Goal: Task Accomplishment & Management: Manage account settings

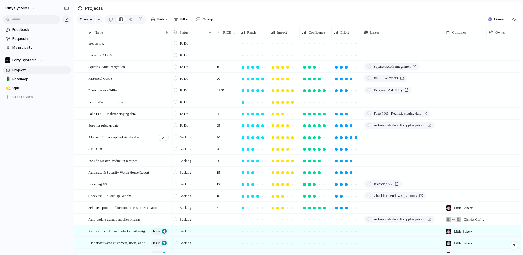
scroll to position [118, 0]
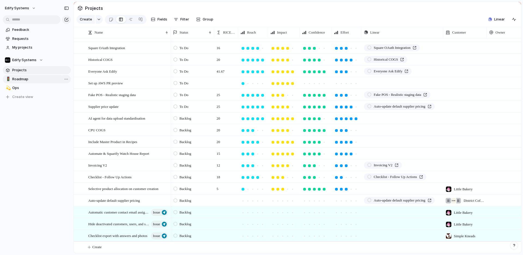
click at [25, 79] on span "Roadmap" at bounding box center [40, 78] width 57 height 5
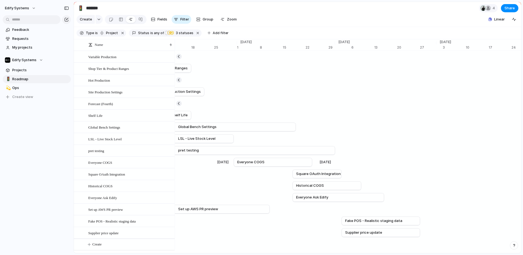
scroll to position [17, 0]
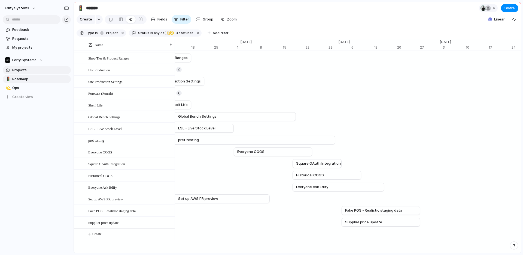
click at [25, 68] on span "Projects" at bounding box center [40, 69] width 57 height 5
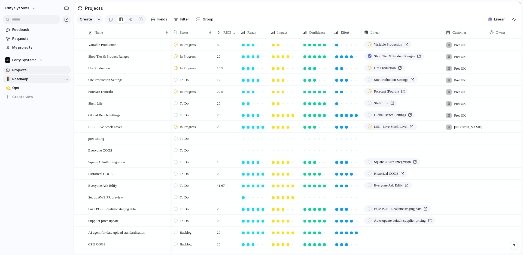
click at [35, 78] on span "Roadmap" at bounding box center [40, 78] width 57 height 5
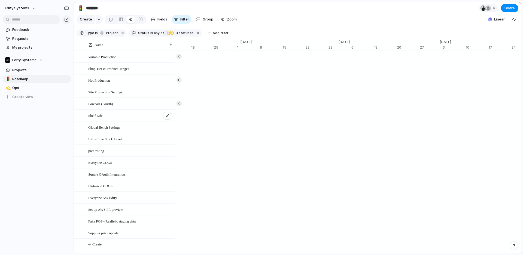
scroll to position [0, 3625]
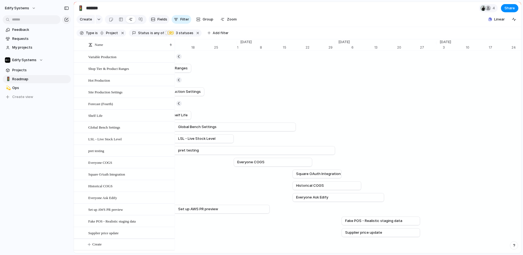
click at [158, 22] on span "Fields" at bounding box center [163, 19] width 10 height 5
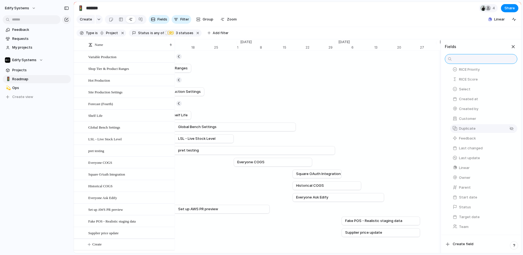
scroll to position [114, 0]
click at [466, 243] on span "Create field" at bounding box center [463, 243] width 21 height 5
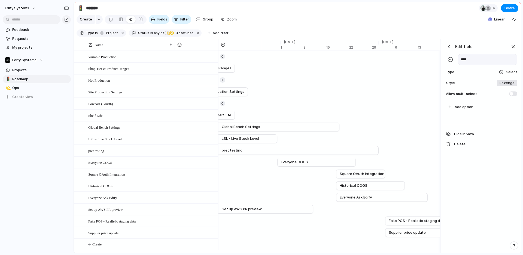
type input "****"
click at [501, 74] on div at bounding box center [501, 72] width 4 height 4
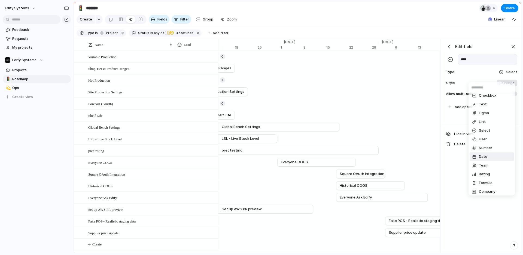
scroll to position [2, 0]
click at [487, 140] on span "User" at bounding box center [483, 140] width 8 height 5
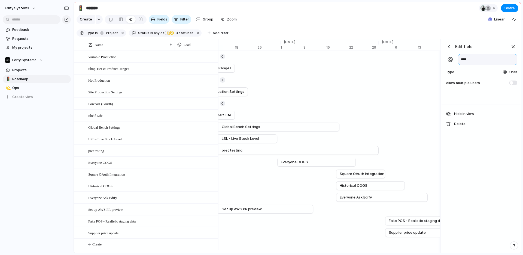
click at [477, 64] on input "****" at bounding box center [487, 59] width 59 height 11
click at [511, 75] on span "User" at bounding box center [514, 71] width 8 height 5
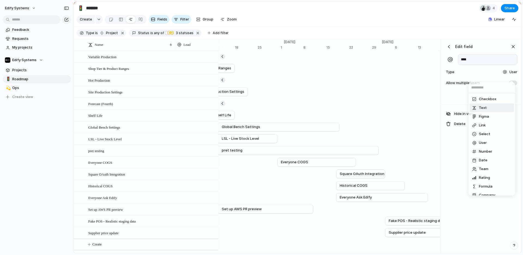
click at [489, 107] on li "Text" at bounding box center [492, 107] width 44 height 9
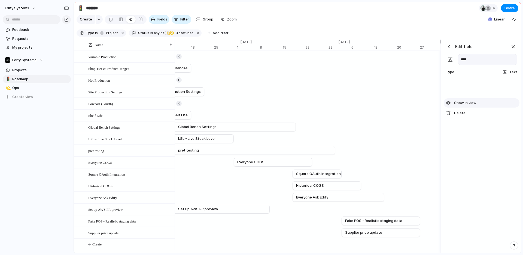
click at [446, 105] on div "button" at bounding box center [448, 102] width 5 height 5
click at [512, 50] on div "button" at bounding box center [514, 47] width 6 height 6
click at [129, 133] on div "Global Bench Settings" at bounding box center [130, 127] width 85 height 11
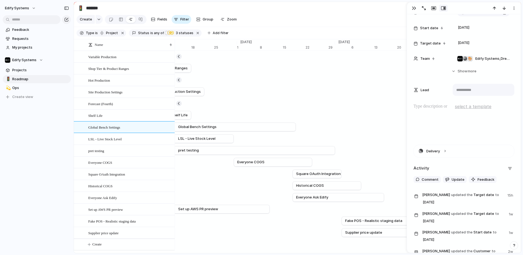
scroll to position [152, 0]
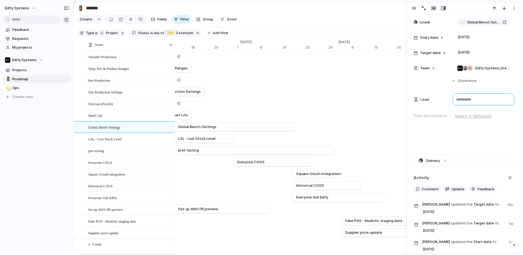
click at [466, 100] on textarea at bounding box center [484, 99] width 62 height 12
type textarea "*"
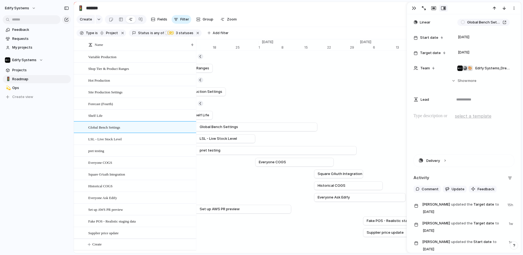
drag, startPoint x: 182, startPoint y: 50, endPoint x: 196, endPoint y: 51, distance: 13.9
click at [196, 50] on div at bounding box center [196, 44] width 3 height 11
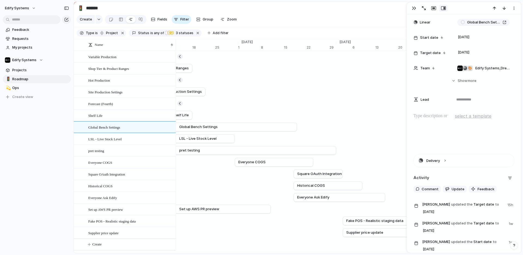
drag, startPoint x: 196, startPoint y: 51, endPoint x: 171, endPoint y: 52, distance: 24.5
click at [174, 50] on div at bounding box center [175, 44] width 3 height 11
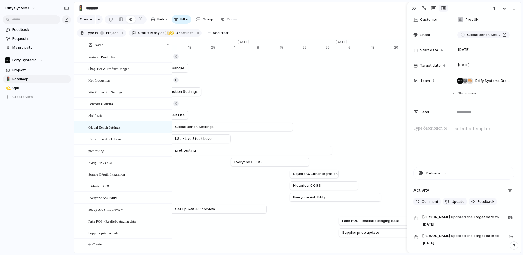
scroll to position [125, 0]
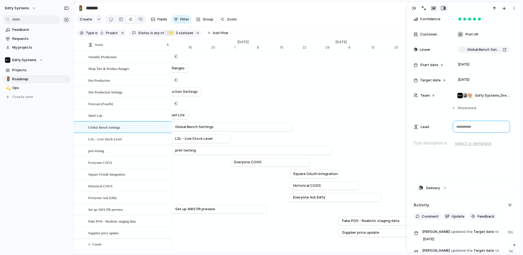
click at [468, 125] on textarea at bounding box center [481, 126] width 57 height 12
type textarea "****"
click at [446, 168] on div at bounding box center [464, 157] width 101 height 35
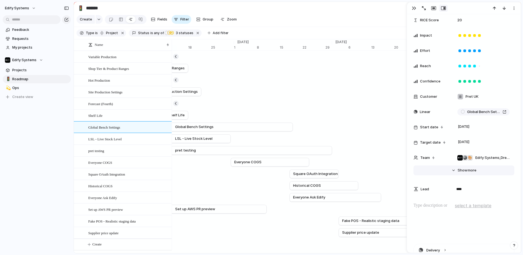
scroll to position [66, 0]
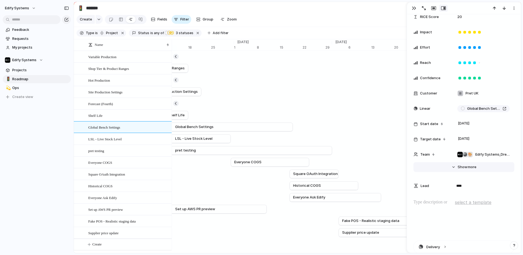
click at [454, 167] on button "Hide Show more" at bounding box center [464, 167] width 101 height 10
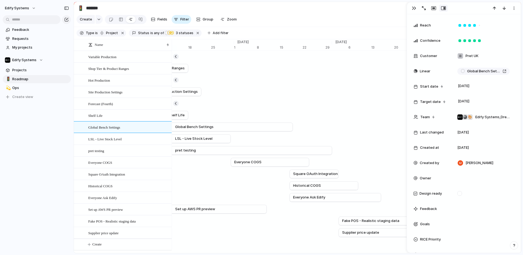
scroll to position [110, 0]
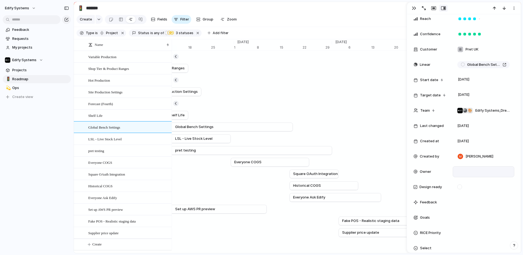
click at [459, 173] on div at bounding box center [484, 171] width 57 height 6
click at [440, 211] on div "[PERSON_NAME] [PERSON_NAME] [PERSON_NAME] [PERSON_NAME] [PERSON_NAME]" at bounding box center [261, 127] width 523 height 255
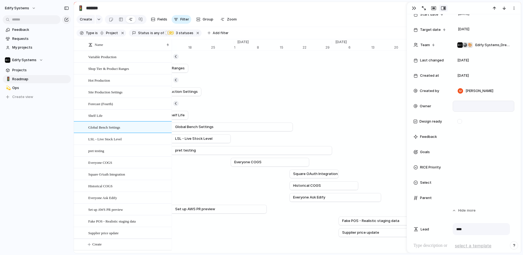
scroll to position [195, 0]
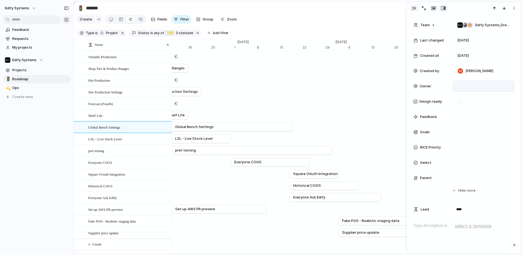
click at [415, 5] on button "button" at bounding box center [414, 8] width 9 height 7
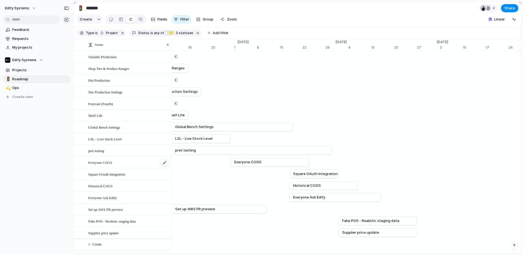
scroll to position [17, 0]
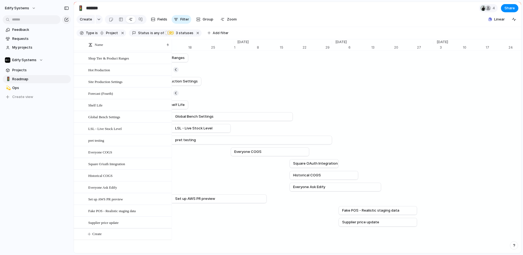
click at [171, 173] on div "Historical COGS" at bounding box center [123, 176] width 98 height 12
click at [203, 136] on div "Remove dates" at bounding box center [261, 127] width 523 height 255
click at [201, 136] on link "pret testing" at bounding box center [241, 140] width 176 height 8
click at [203, 20] on span "Group" at bounding box center [208, 19] width 11 height 5
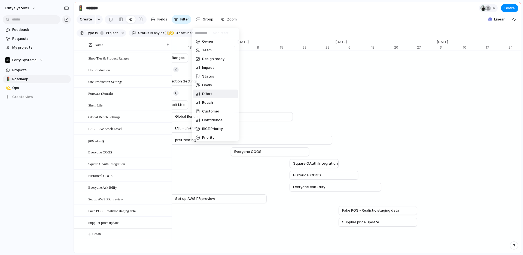
scroll to position [0, 0]
click at [28, 151] on div "Owner Team Design ready Impact Status Goals Effort Reach Customer Confidence RI…" at bounding box center [261, 127] width 523 height 255
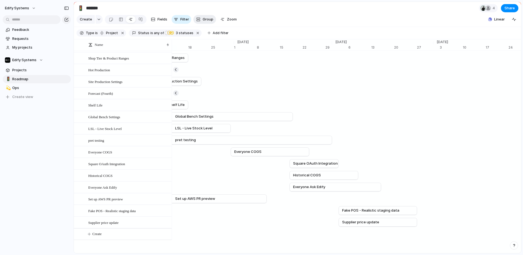
click at [201, 19] on button "Group" at bounding box center [205, 19] width 23 height 9
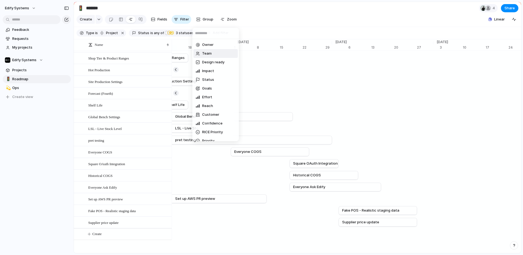
click at [211, 50] on li "Team" at bounding box center [216, 53] width 44 height 9
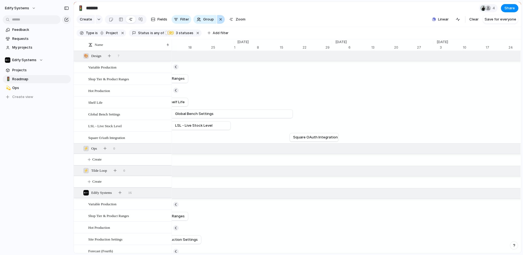
click at [220, 21] on div "button" at bounding box center [221, 19] width 4 height 7
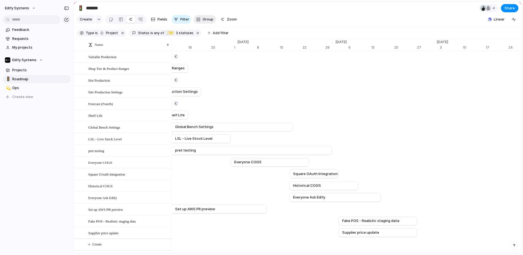
click at [203, 20] on span "Group" at bounding box center [208, 19] width 11 height 5
click at [300, 15] on div "Owner Team Design ready Impact Status Goals Effort Reach Customer Confidence RI…" at bounding box center [261, 127] width 523 height 255
click at [26, 7] on span "Edify Systems" at bounding box center [17, 7] width 24 height 5
click at [31, 7] on div "Settings Invite members Change theme Sign out" at bounding box center [261, 127] width 523 height 255
